Goal: Task Accomplishment & Management: Complete application form

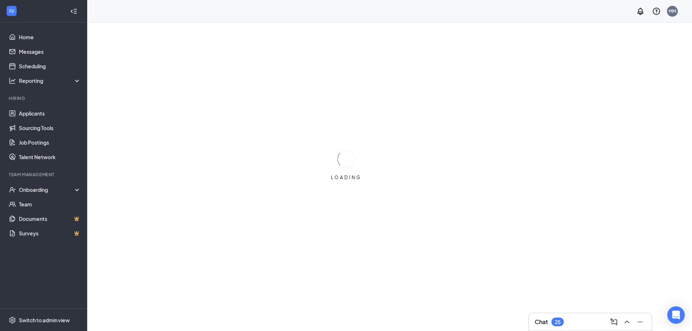
click at [541, 322] on h3 "Chat" at bounding box center [541, 322] width 13 height 8
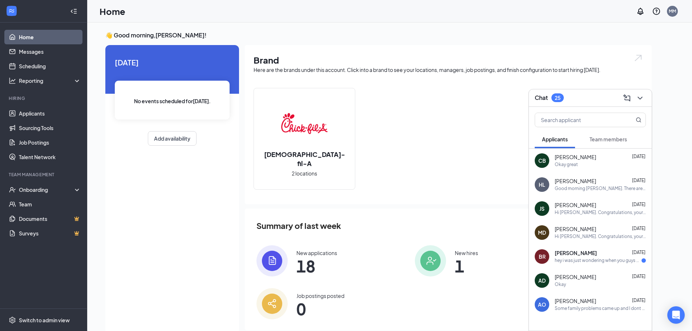
click at [598, 138] on span "Team members" at bounding box center [607, 139] width 37 height 7
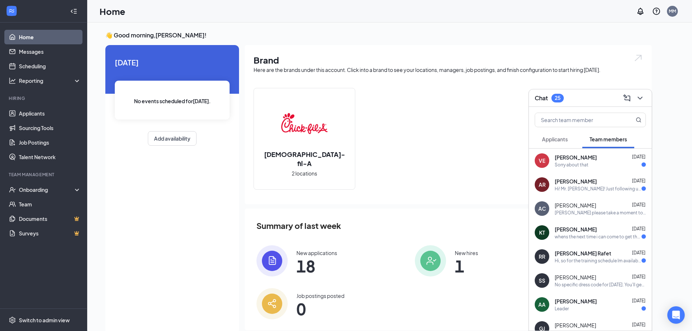
click at [577, 164] on div "Sorry about that" at bounding box center [572, 165] width 34 height 6
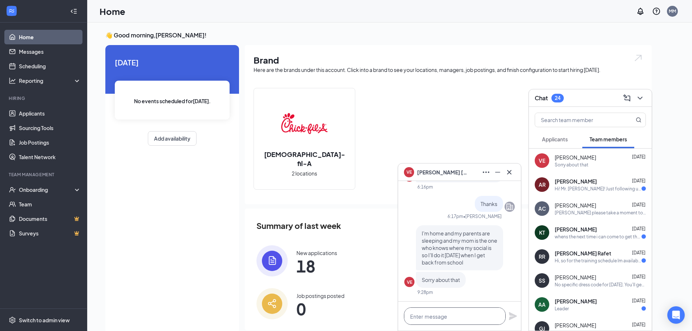
click at [486, 315] on textarea at bounding box center [455, 315] width 102 height 17
type textarea "Ok thanks"
click at [511, 316] on icon "Plane" at bounding box center [513, 316] width 8 height 8
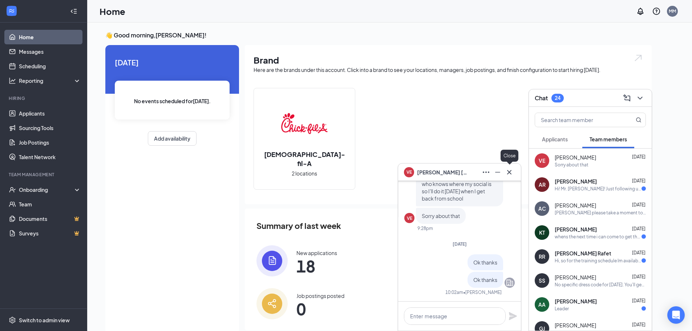
click at [507, 173] on icon "Cross" at bounding box center [509, 172] width 9 height 9
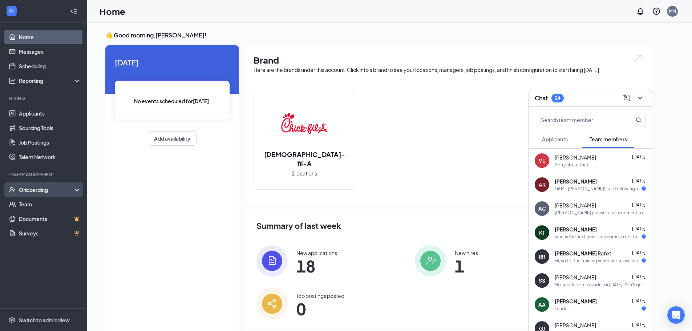
click at [36, 190] on div "Onboarding" at bounding box center [47, 189] width 56 height 7
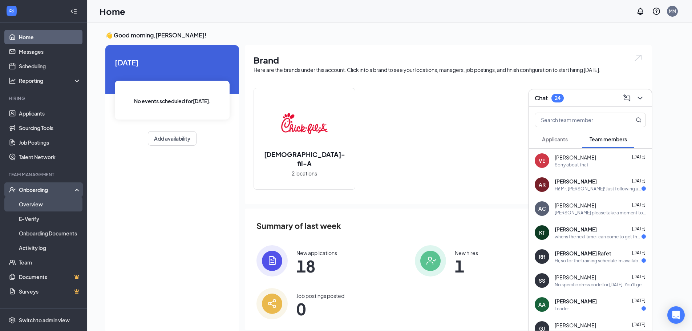
click at [36, 208] on link "Overview" at bounding box center [50, 204] width 62 height 15
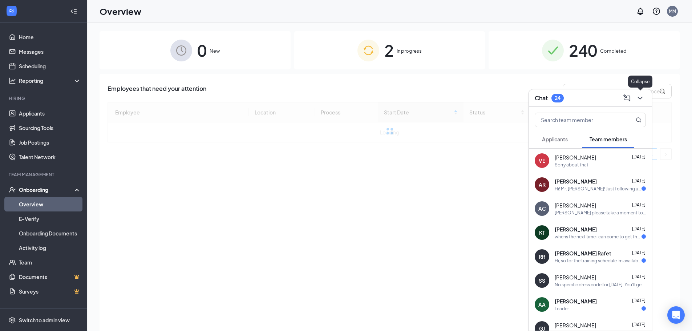
click at [639, 100] on icon "ChevronDown" at bounding box center [640, 98] width 9 height 9
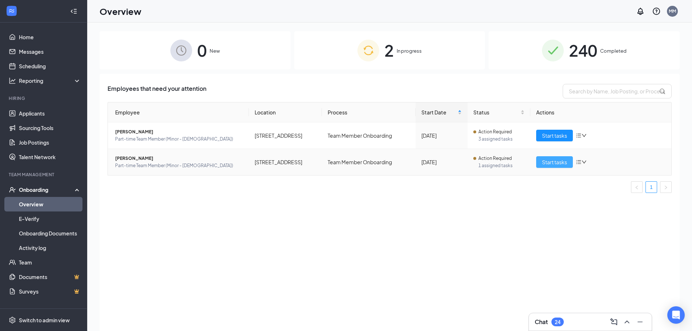
click at [554, 163] on span "Start tasks" at bounding box center [554, 162] width 25 height 8
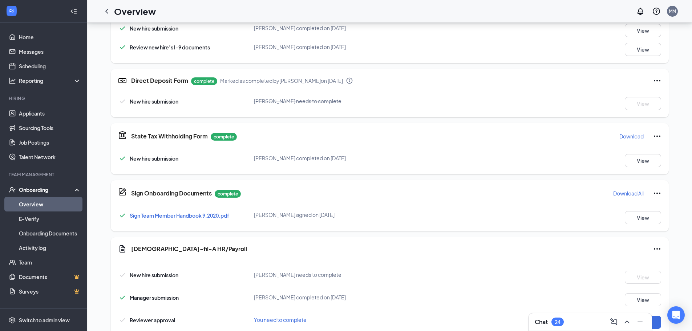
scroll to position [273, 0]
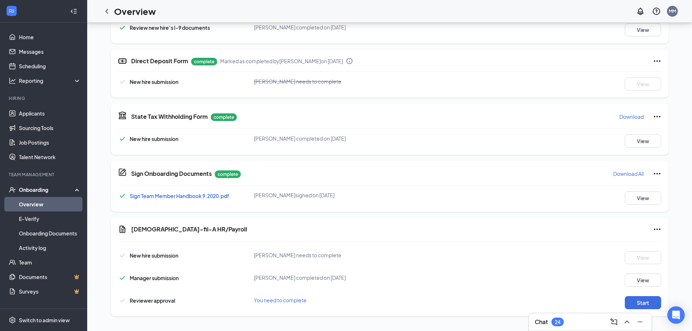
click at [549, 321] on div "Chat 24" at bounding box center [549, 321] width 29 height 9
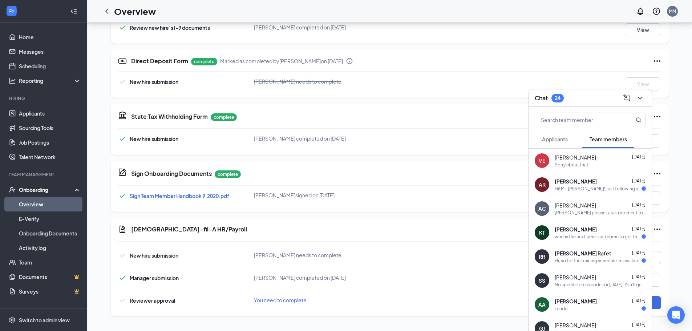
click at [559, 143] on button "Applicants" at bounding box center [555, 139] width 40 height 18
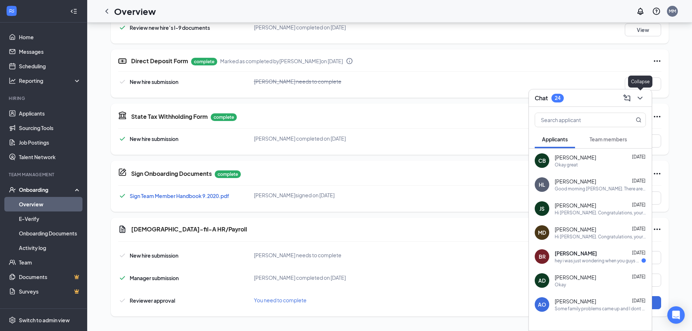
click at [641, 100] on icon "ChevronDown" at bounding box center [640, 98] width 9 height 9
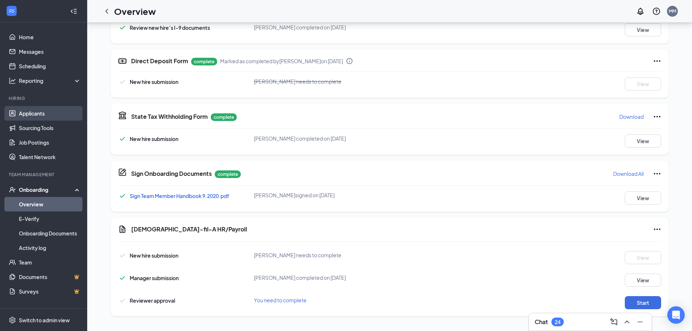
click at [29, 115] on link "Applicants" at bounding box center [50, 113] width 62 height 15
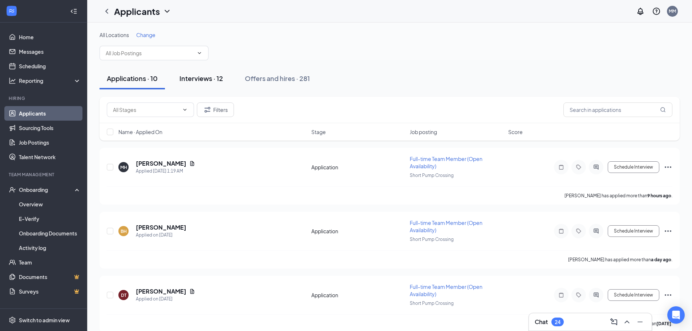
click at [200, 80] on div "Interviews · 12" at bounding box center [201, 78] width 44 height 9
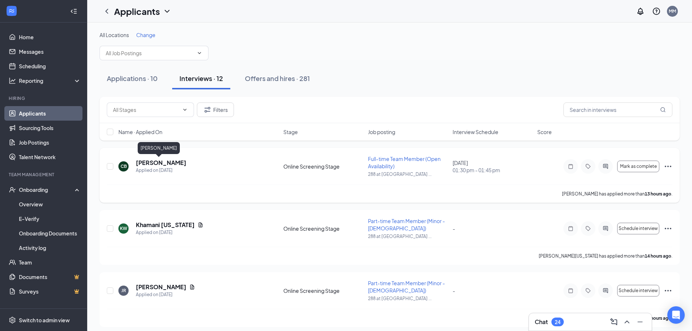
click at [153, 162] on h5 "[PERSON_NAME]" at bounding box center [161, 163] width 50 height 8
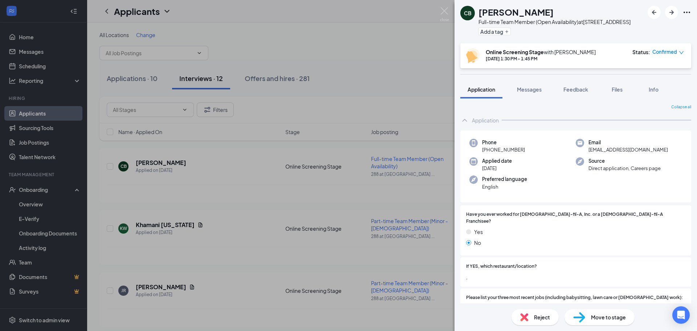
click at [615, 316] on span "Move to stage" at bounding box center [608, 317] width 35 height 8
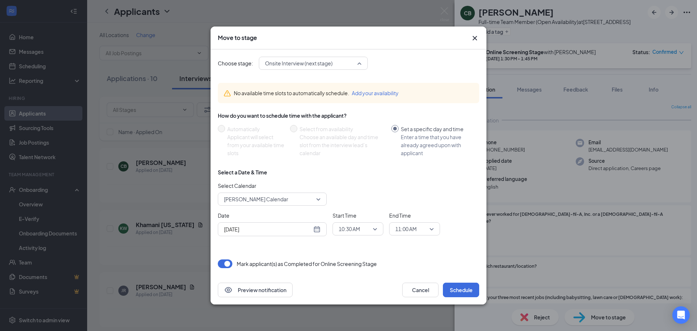
click at [349, 65] on span "Onsite Interview (next stage)" at bounding box center [310, 63] width 90 height 11
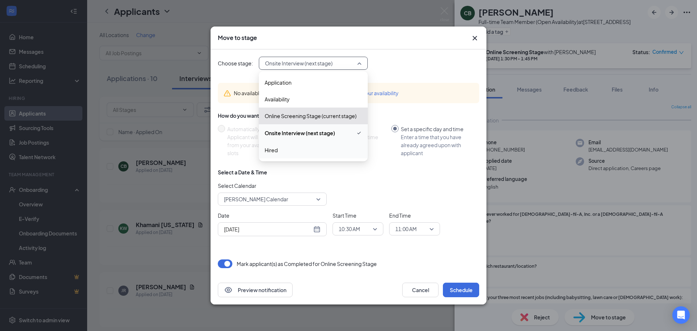
click at [323, 151] on span "Hired" at bounding box center [313, 150] width 97 height 8
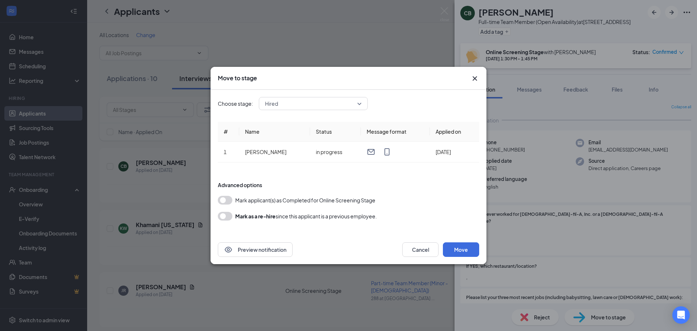
click at [226, 200] on button "button" at bounding box center [225, 200] width 15 height 9
click at [467, 251] on button "Move" at bounding box center [461, 249] width 36 height 15
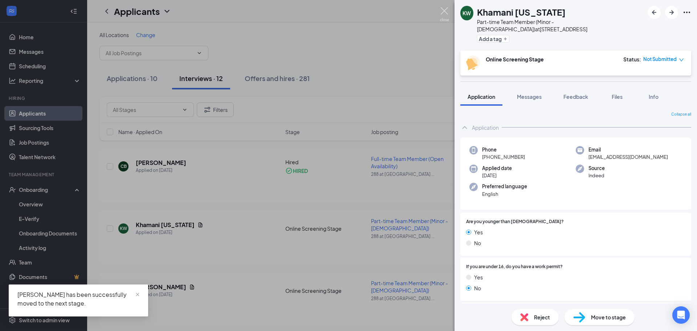
click at [447, 11] on img at bounding box center [444, 14] width 9 height 14
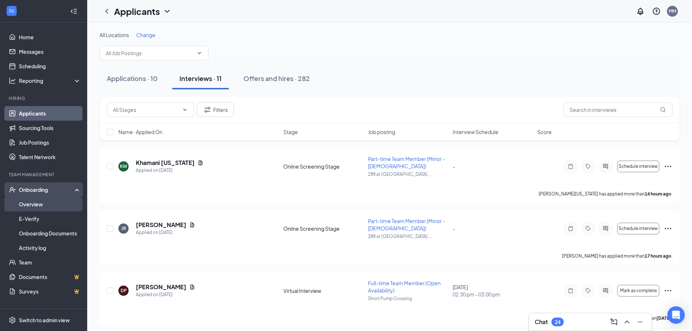
click at [41, 206] on link "Overview" at bounding box center [50, 204] width 62 height 15
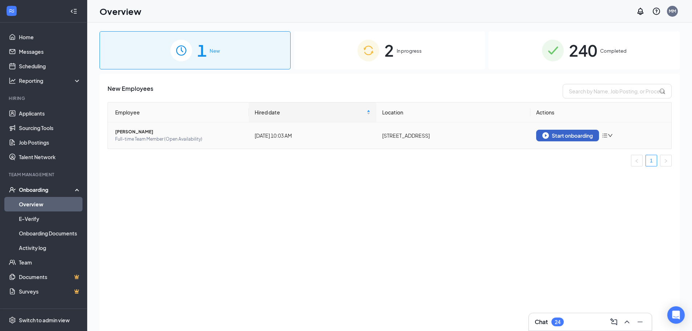
click at [560, 135] on div "Start onboarding" at bounding box center [567, 135] width 50 height 7
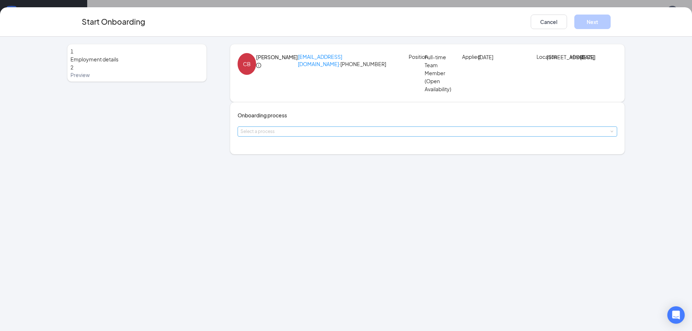
click at [314, 135] on div "Select a process" at bounding box center [425, 131] width 371 height 7
click at [301, 184] on span "Team Member Onboarding" at bounding box center [278, 182] width 64 height 7
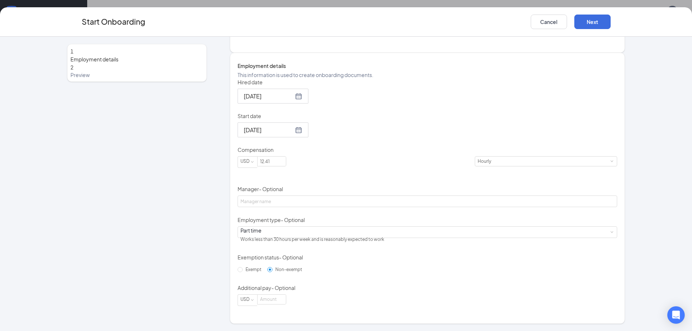
scroll to position [109, 0]
click at [295, 134] on div at bounding box center [273, 129] width 58 height 9
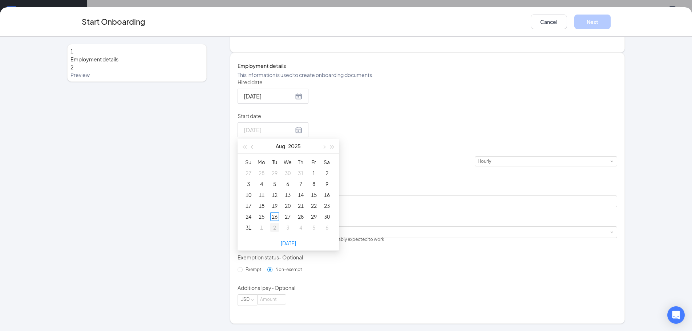
type input "[DATE]"
click at [330, 221] on div "30" at bounding box center [327, 216] width 9 height 9
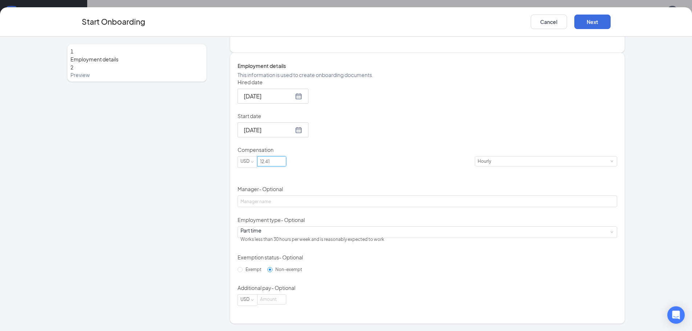
drag, startPoint x: 303, startPoint y: 191, endPoint x: 167, endPoint y: 194, distance: 135.1
click at [167, 194] on div "1 Employment details 2 Preview CB [PERSON_NAME] [EMAIL_ADDRESS][DOMAIN_NAME] · …" at bounding box center [346, 132] width 558 height 381
type input "16"
click at [417, 191] on div "Hired date [DATE] Start date [DATE] [DATE] Su Mo Tu We Th Fr Sa 27 28 29 30 31 …" at bounding box center [428, 191] width 380 height 227
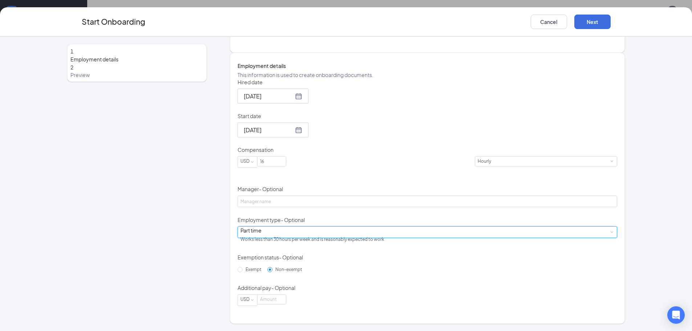
click at [337, 235] on div "Part time Works less than 30 hours per week and is reasonably expected to work" at bounding box center [427, 232] width 374 height 11
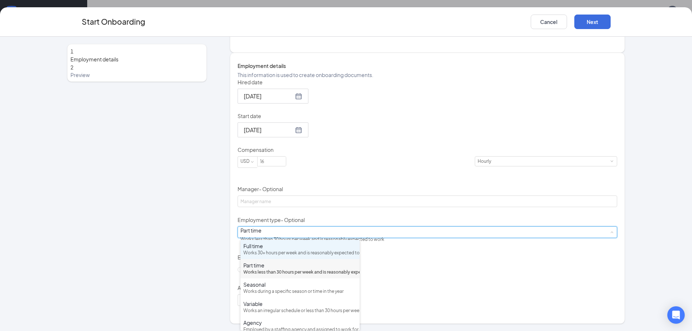
click at [301, 250] on div "Full time Works 30+ hours per week and is reasonably expected to work" at bounding box center [299, 249] width 113 height 14
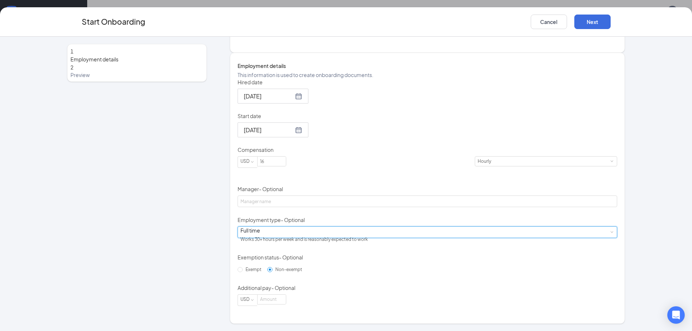
scroll to position [33, 0]
click at [593, 23] on button "Next" at bounding box center [592, 22] width 36 height 15
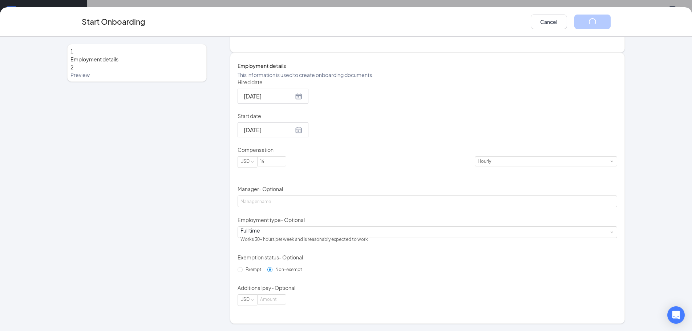
scroll to position [0, 0]
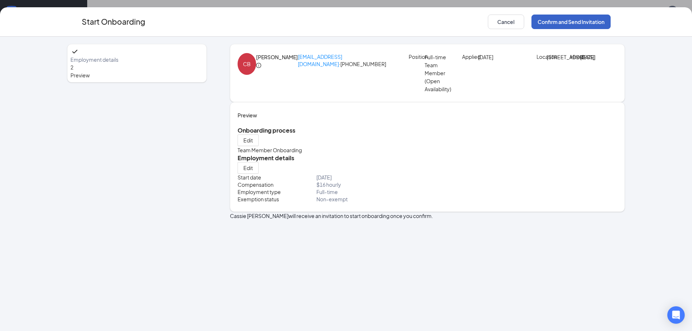
click at [583, 22] on button "Confirm and Send Invitation" at bounding box center [570, 22] width 79 height 15
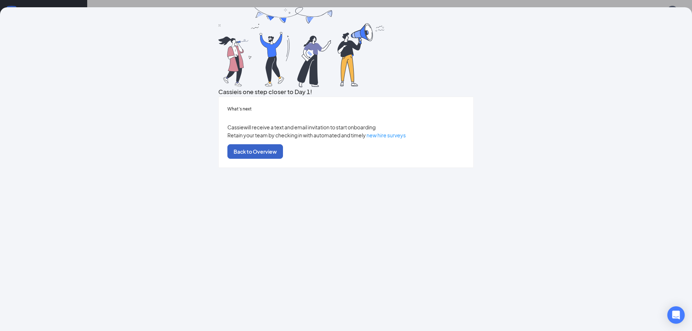
click at [283, 159] on button "Back to Overview" at bounding box center [255, 151] width 56 height 15
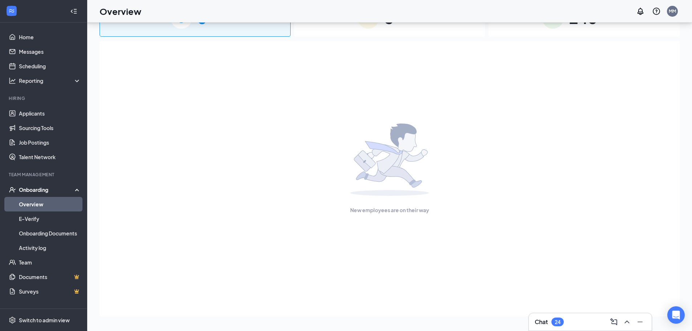
click at [538, 320] on h3 "Chat" at bounding box center [541, 322] width 13 height 8
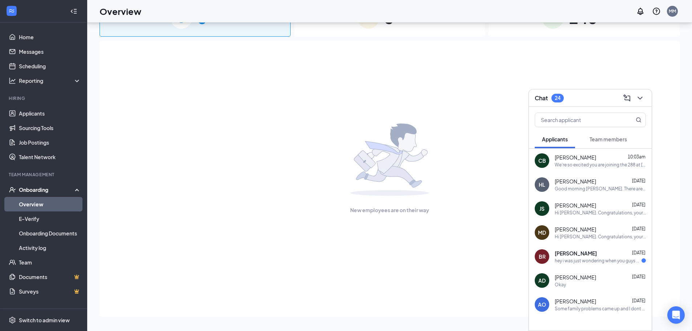
click at [568, 169] on div "CB [PERSON_NAME] 10:03am We're so excited you are joining the 288 at [GEOGRAPHI…" at bounding box center [590, 161] width 123 height 24
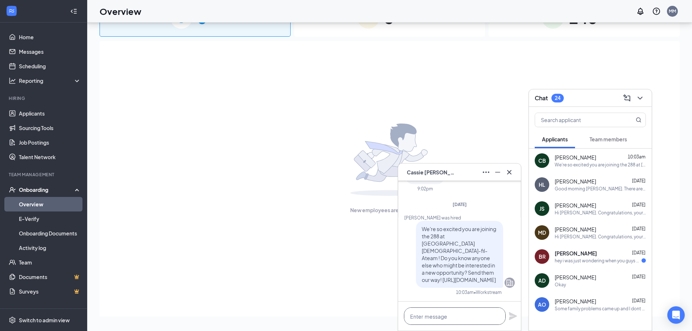
click at [464, 317] on textarea at bounding box center [455, 315] width 102 height 17
type textarea "I"
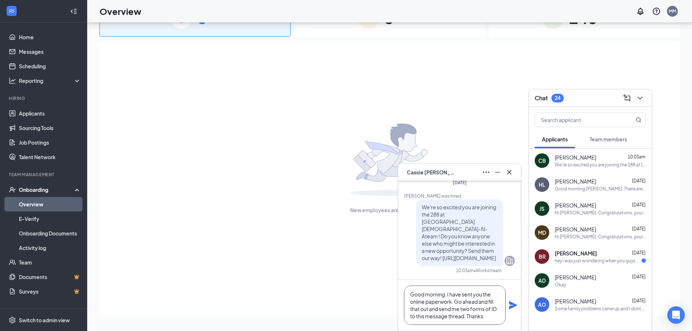
type textarea "Good morning. I have sent you the online paperwork. Go ahead and fill that out …"
click at [510, 308] on icon "Plane" at bounding box center [513, 305] width 8 height 8
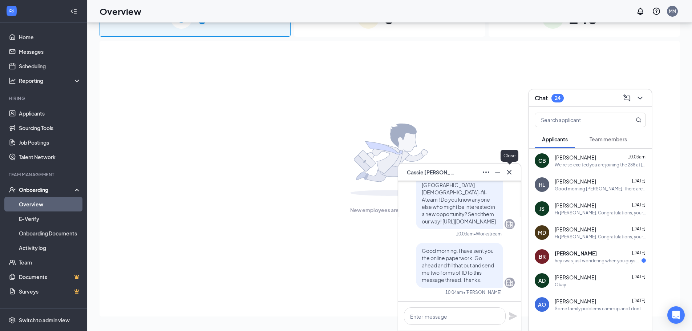
click at [508, 169] on icon "Cross" at bounding box center [509, 172] width 9 height 9
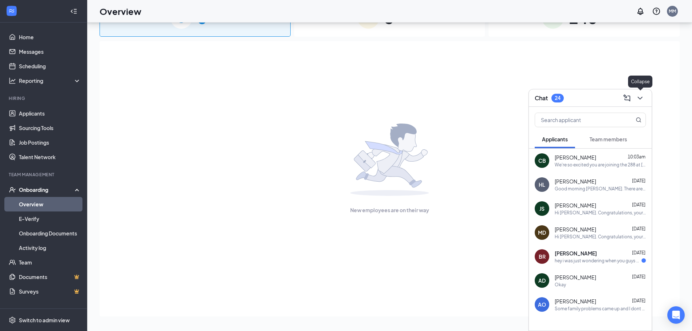
click at [642, 96] on icon "ChevronDown" at bounding box center [640, 98] width 9 height 9
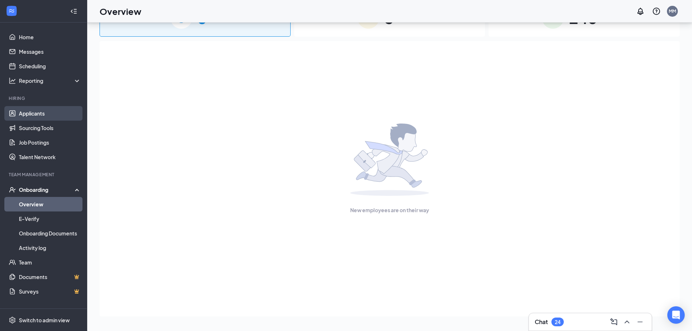
click at [33, 115] on link "Applicants" at bounding box center [50, 113] width 62 height 15
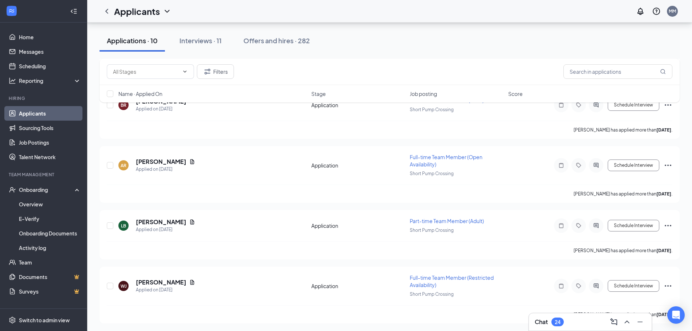
scroll to position [436, 0]
click at [215, 40] on div "Interviews · 11" at bounding box center [200, 40] width 42 height 9
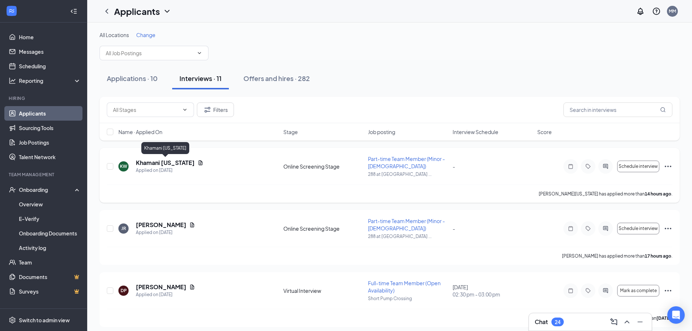
click at [178, 163] on h5 "Khamani [US_STATE]" at bounding box center [165, 163] width 59 height 8
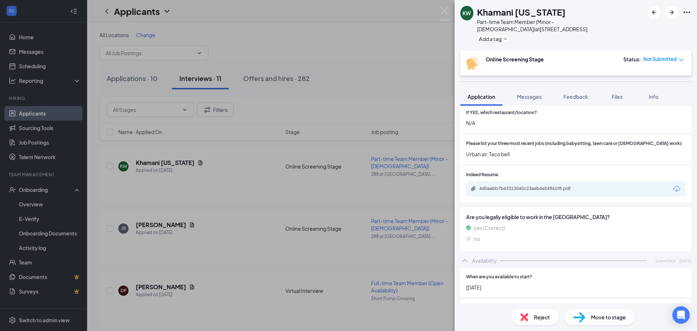
scroll to position [254, 0]
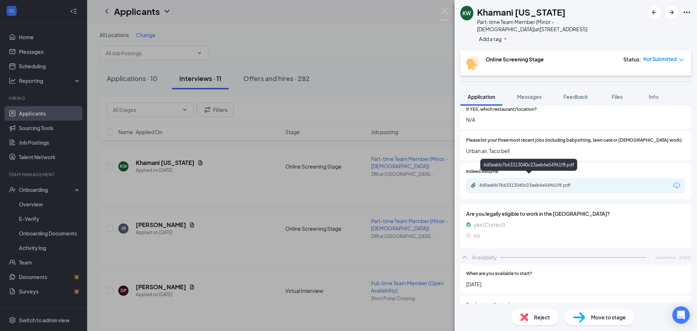
click at [515, 182] on div "4d0aebb7b63313040c23aeb6e54961f8.pdf" at bounding box center [530, 185] width 102 height 6
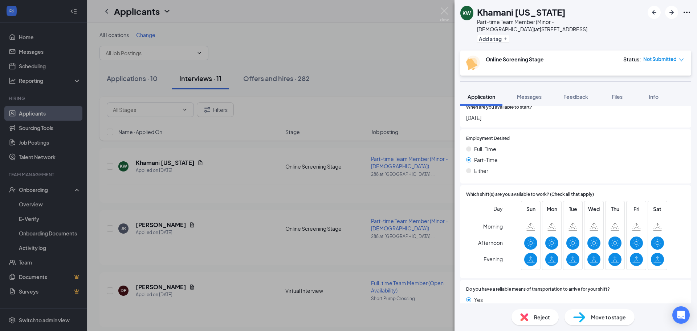
scroll to position [433, 0]
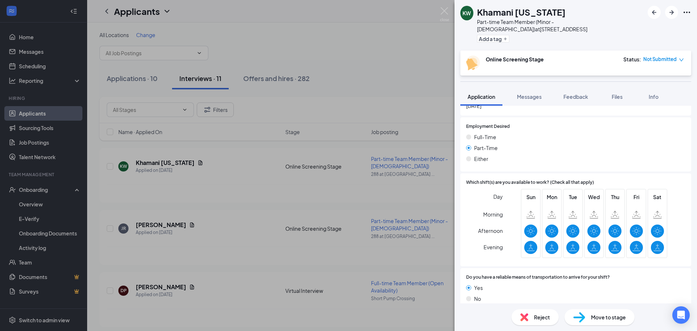
click at [543, 318] on span "Reject" at bounding box center [542, 317] width 16 height 8
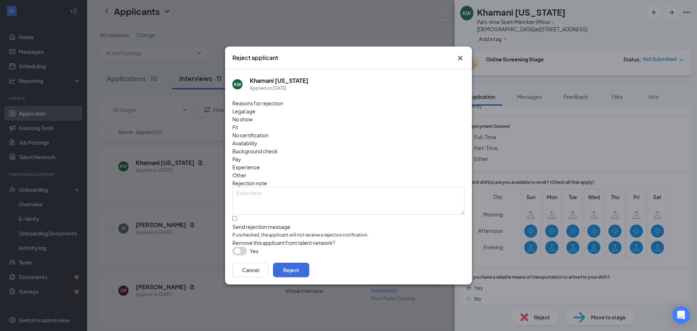
click at [243, 247] on button "button" at bounding box center [239, 251] width 15 height 9
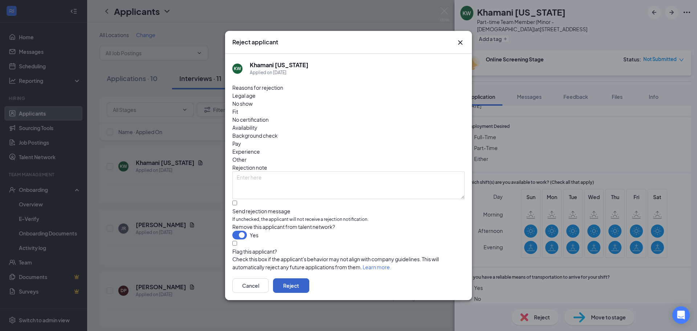
click at [309, 280] on button "Reject" at bounding box center [291, 285] width 36 height 15
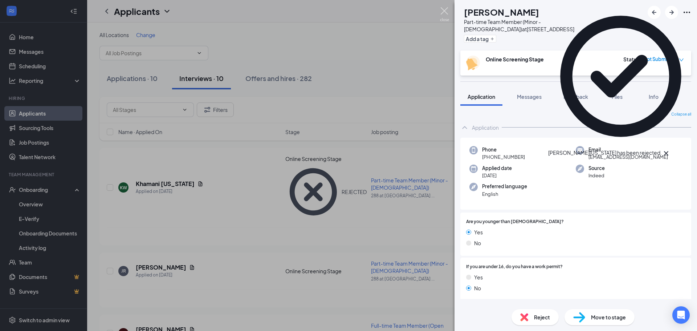
click at [443, 11] on img at bounding box center [444, 14] width 9 height 14
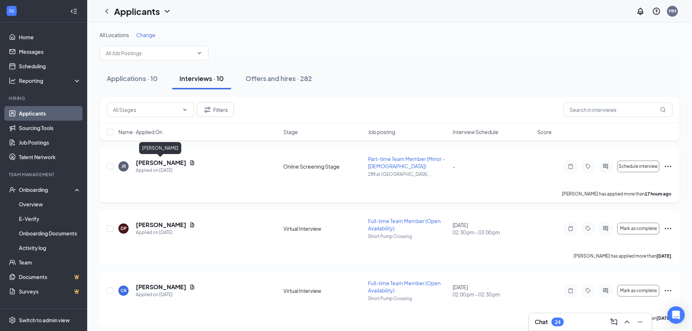
click at [166, 162] on h5 "[PERSON_NAME]" at bounding box center [161, 163] width 50 height 8
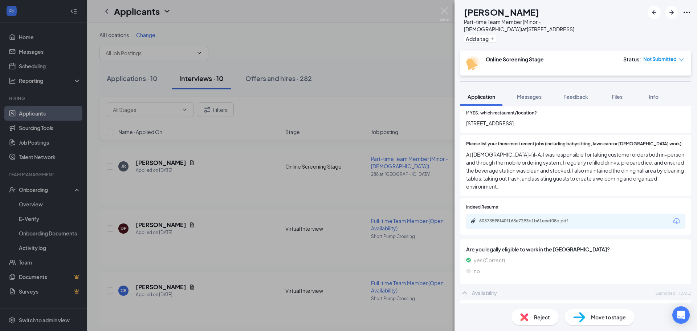
scroll to position [254, 0]
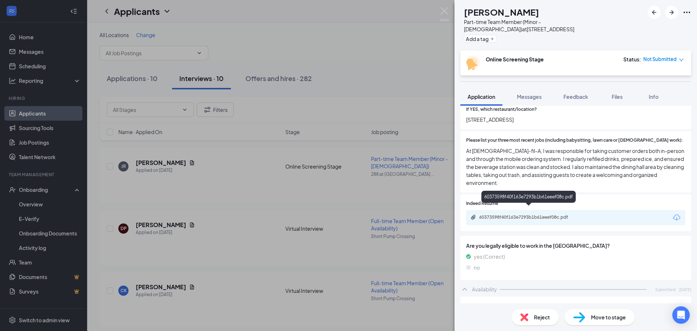
click at [537, 214] on div "60373598f40f163e7293b1b61eeef08c.pdf" at bounding box center [530, 217] width 102 height 6
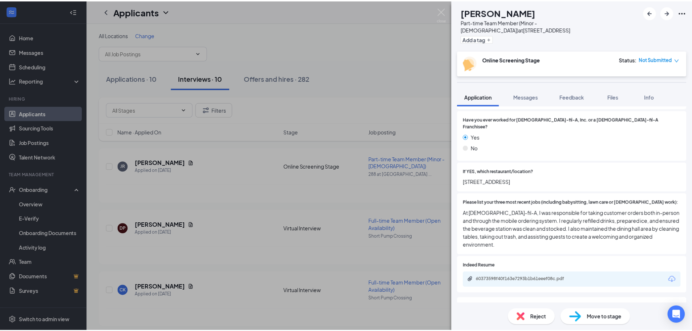
scroll to position [141, 0]
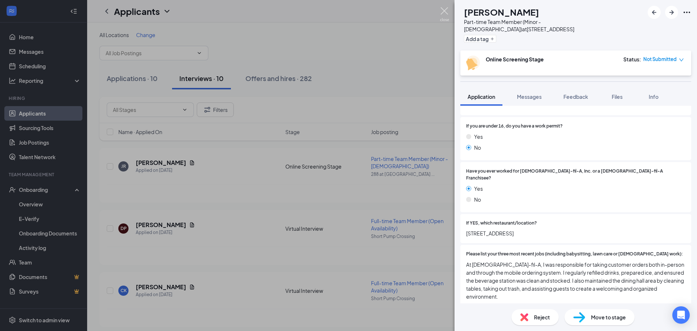
click at [443, 12] on img at bounding box center [444, 14] width 9 height 14
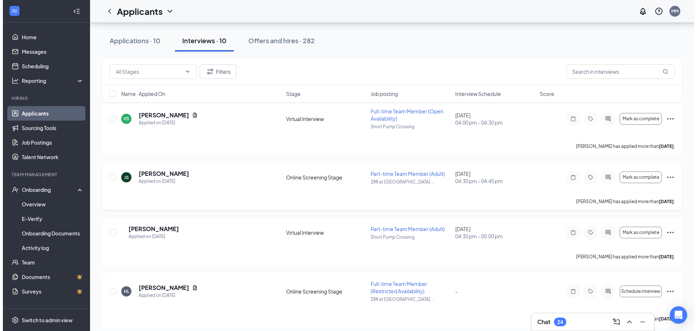
scroll to position [405, 0]
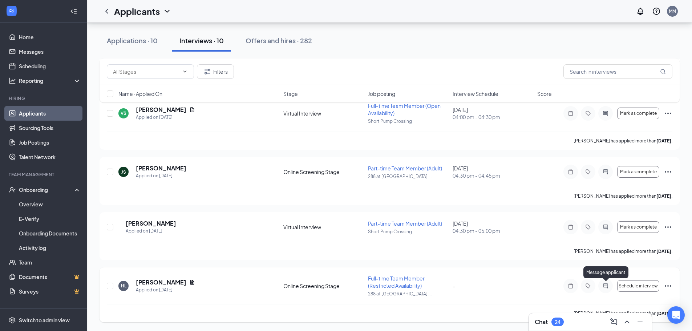
click at [604, 286] on icon "ActiveChat" at bounding box center [605, 286] width 9 height 6
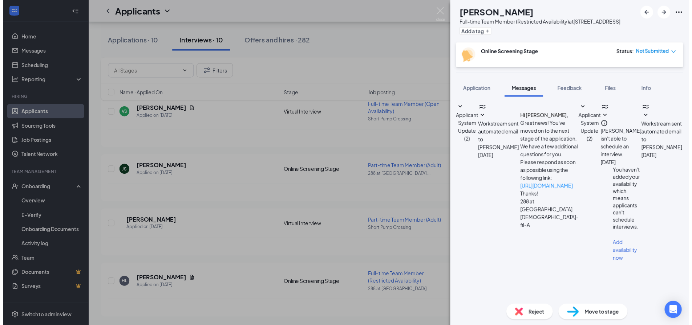
scroll to position [196, 0]
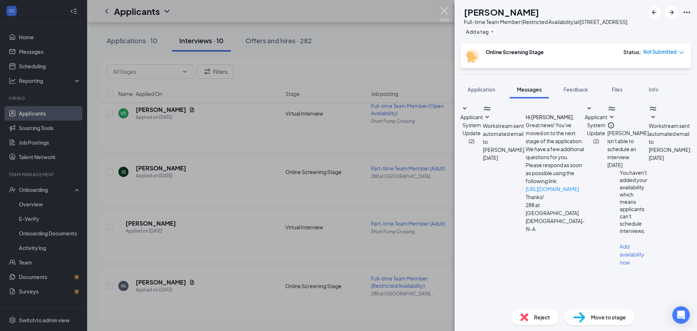
click at [443, 12] on img at bounding box center [444, 14] width 9 height 14
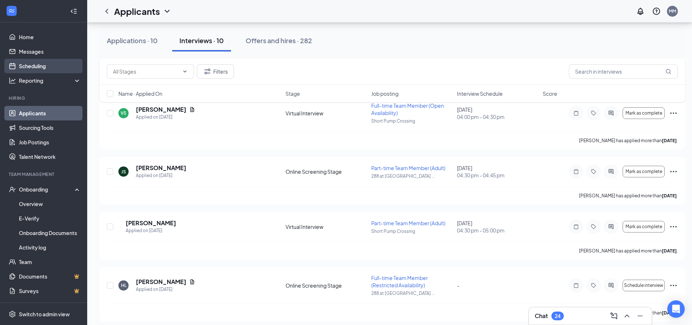
click at [33, 67] on link "Scheduling" at bounding box center [50, 66] width 62 height 15
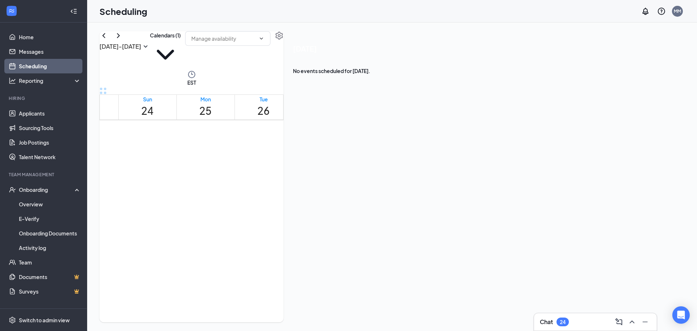
scroll to position [793, 0]
click at [549, 322] on h3 "Chat" at bounding box center [546, 322] width 13 height 8
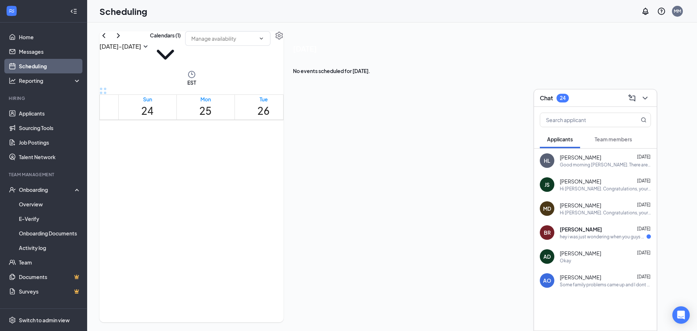
click at [612, 138] on span "Team members" at bounding box center [613, 139] width 37 height 7
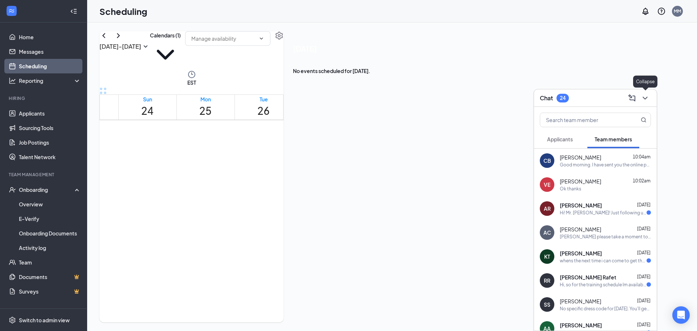
click at [643, 97] on icon "ChevronDown" at bounding box center [645, 98] width 9 height 9
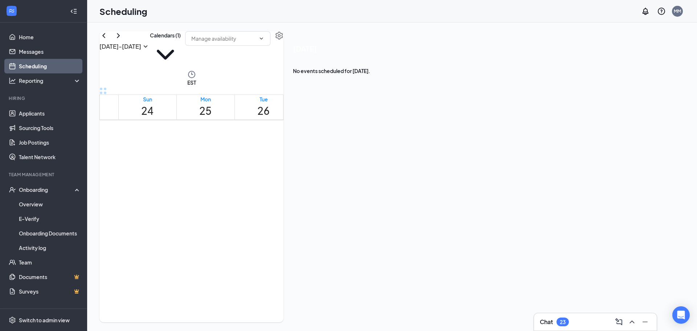
click at [543, 323] on h3 "Chat" at bounding box center [546, 322] width 13 height 8
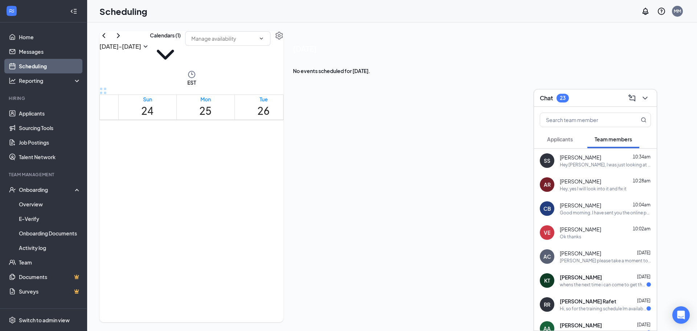
click at [569, 141] on span "Applicants" at bounding box center [560, 139] width 26 height 7
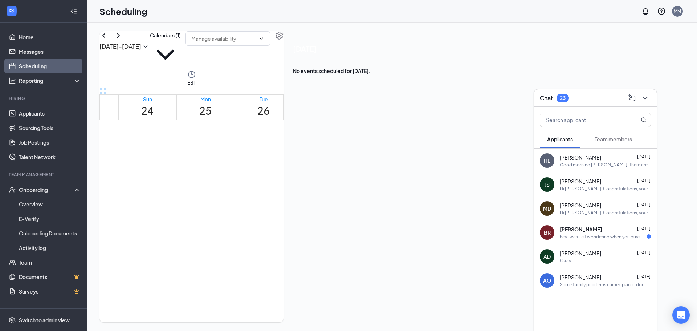
click at [616, 137] on span "Team members" at bounding box center [613, 139] width 37 height 7
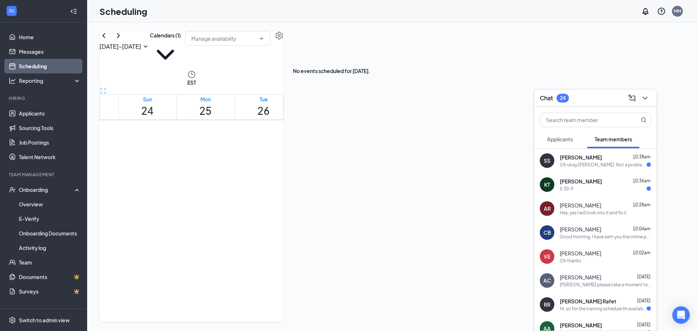
click at [560, 139] on span "Applicants" at bounding box center [560, 139] width 26 height 7
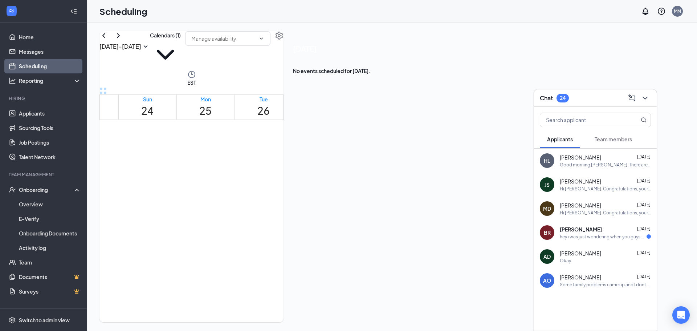
click at [585, 235] on div "hey i was just wondering when you guys will be able to get to check my applicat…" at bounding box center [603, 237] width 87 height 6
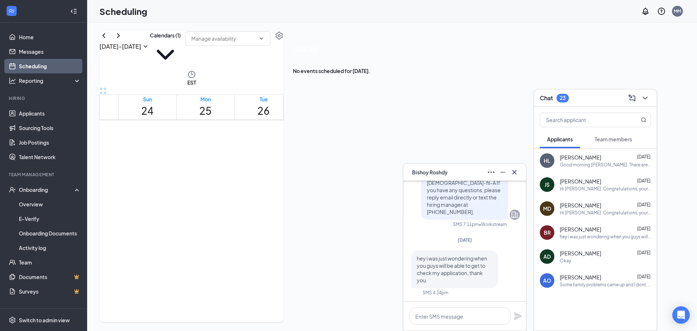
scroll to position [0, 0]
click at [513, 171] on icon "Cross" at bounding box center [514, 172] width 9 height 9
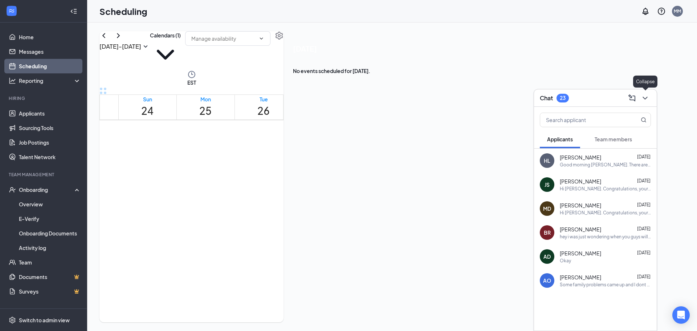
click at [649, 95] on icon "ChevronDown" at bounding box center [645, 98] width 9 height 9
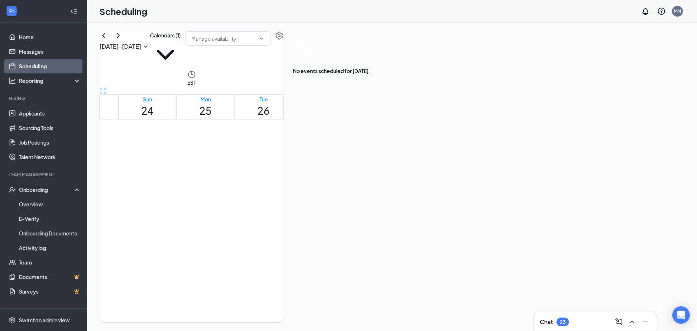
scroll to position [488, 0]
click at [544, 320] on h3 "Chat" at bounding box center [546, 322] width 13 height 8
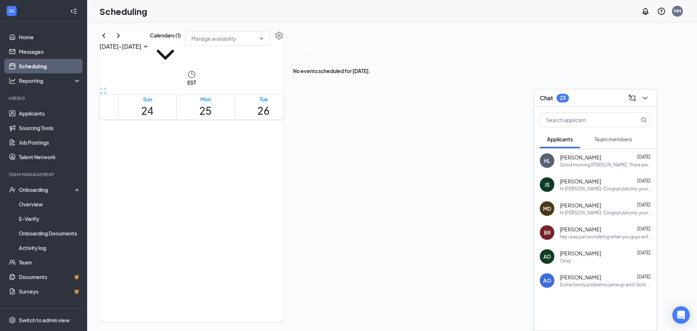
click at [616, 139] on span "Team members" at bounding box center [613, 139] width 37 height 7
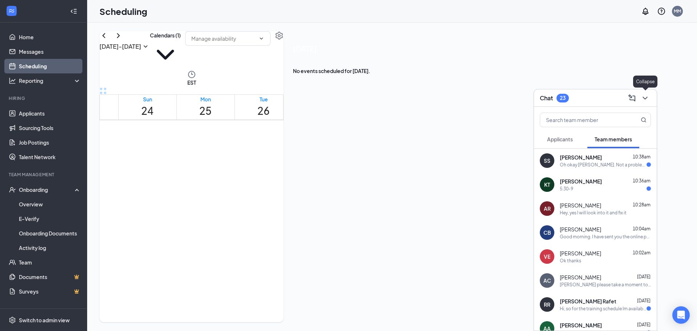
click at [643, 97] on icon "ChevronDown" at bounding box center [645, 98] width 9 height 9
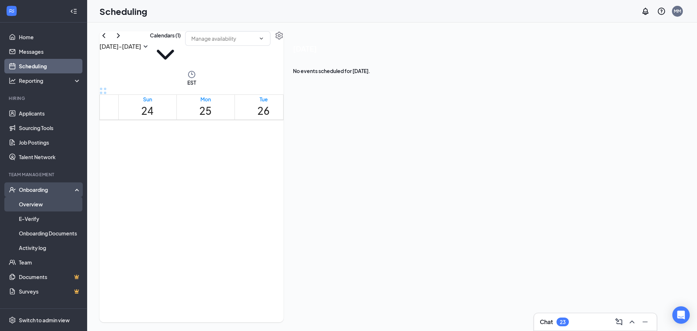
click at [41, 205] on link "Overview" at bounding box center [50, 204] width 62 height 15
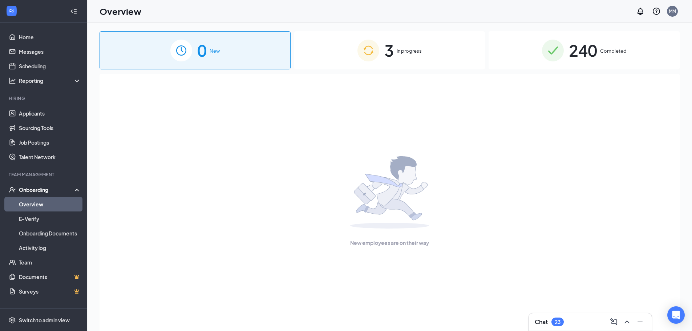
click at [412, 50] on span "In progress" at bounding box center [409, 50] width 25 height 7
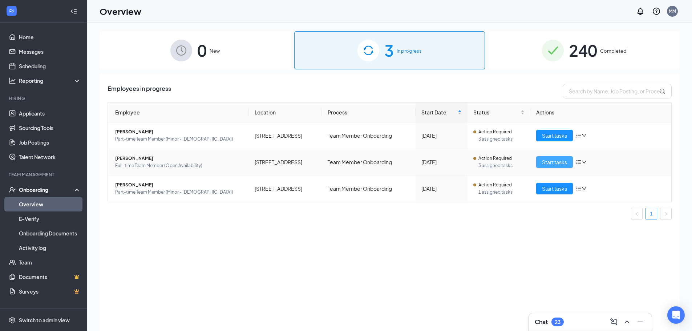
click at [555, 163] on span "Start tasks" at bounding box center [554, 162] width 25 height 8
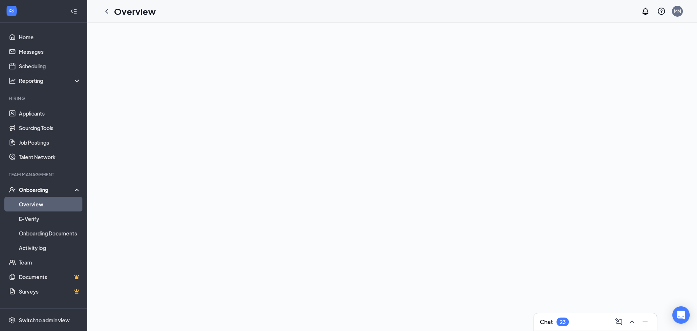
click at [24, 202] on link "Overview" at bounding box center [50, 204] width 62 height 15
click at [37, 187] on div "Onboarding" at bounding box center [47, 189] width 56 height 7
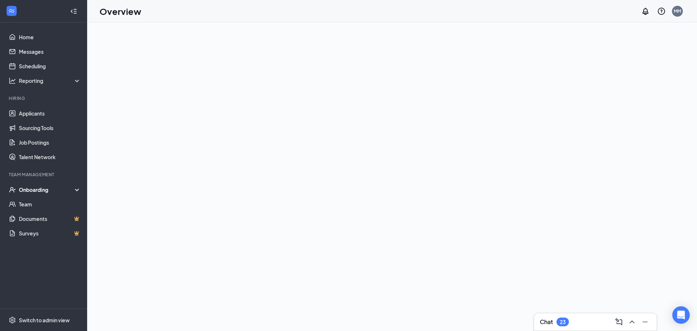
click at [35, 191] on div "Onboarding" at bounding box center [47, 189] width 56 height 7
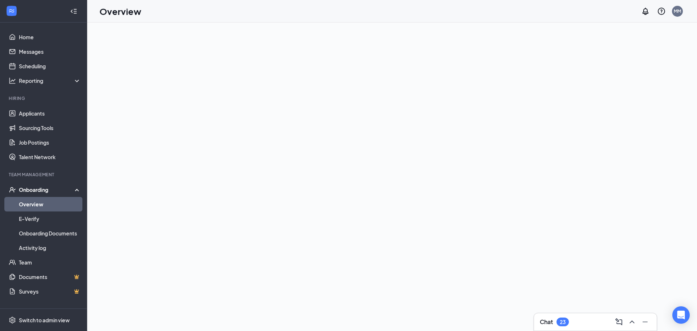
click at [36, 205] on link "Overview" at bounding box center [50, 204] width 62 height 15
click at [40, 116] on link "Applicants" at bounding box center [50, 113] width 62 height 15
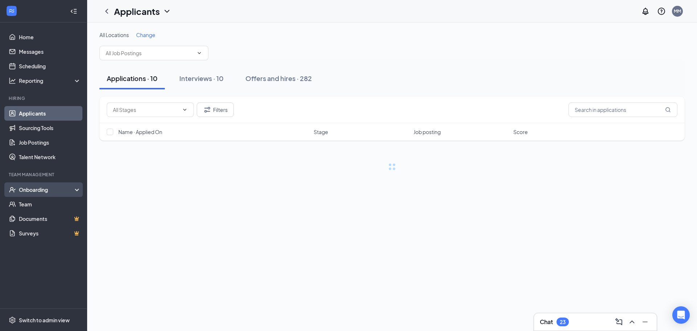
click at [42, 191] on div "Onboarding" at bounding box center [47, 189] width 56 height 7
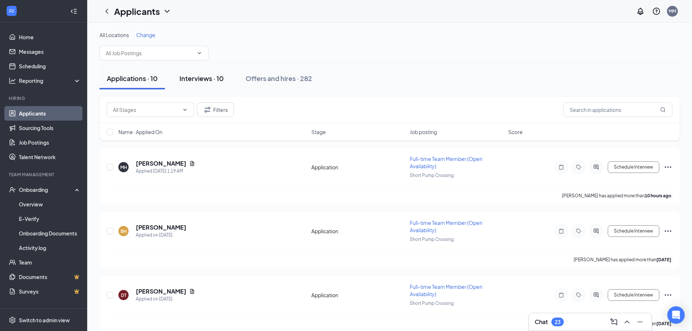
click at [202, 77] on div "Interviews · 10" at bounding box center [201, 78] width 44 height 9
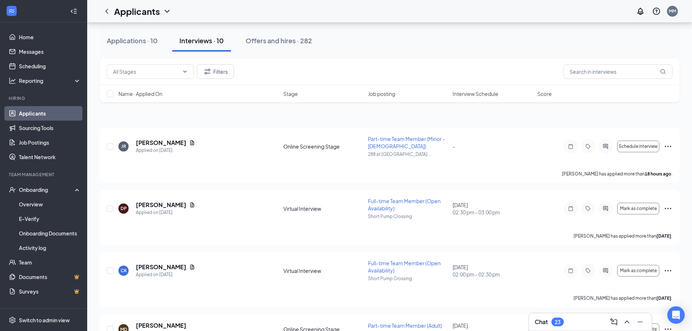
scroll to position [5, 0]
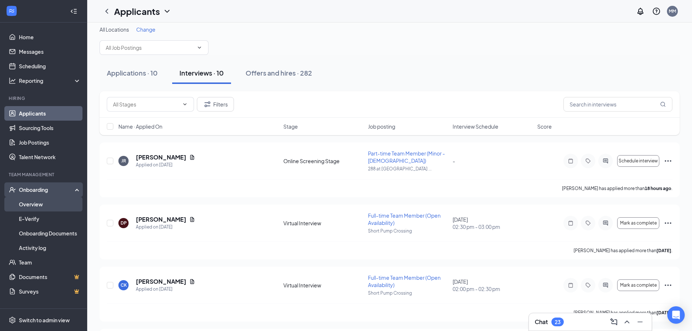
click at [36, 200] on link "Overview" at bounding box center [50, 204] width 62 height 15
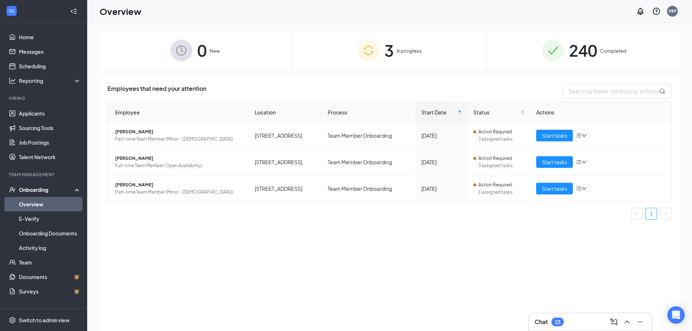
click at [401, 53] on span "In progress" at bounding box center [409, 50] width 25 height 7
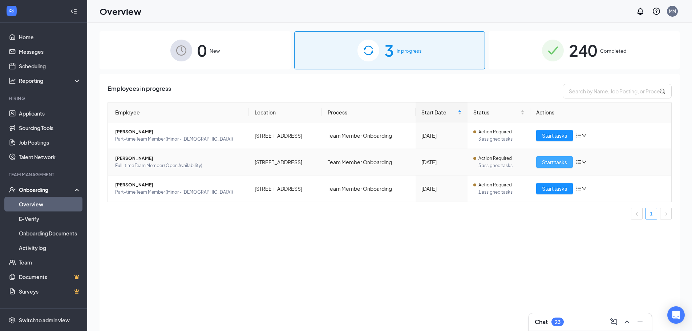
click at [546, 158] on button "Start tasks" at bounding box center [554, 162] width 37 height 12
